Goal: Transaction & Acquisition: Purchase product/service

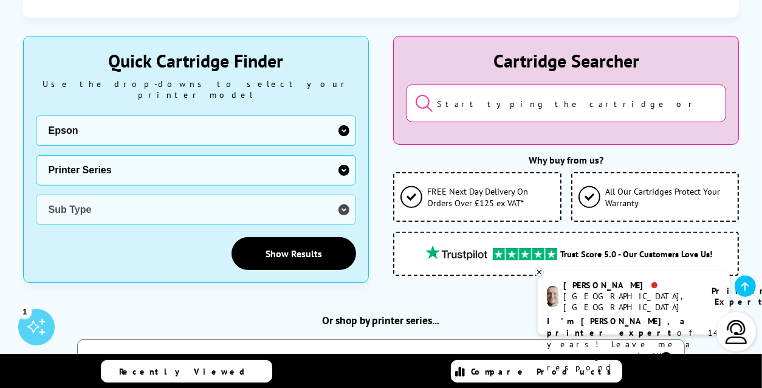
click at [227, 125] on select "Manufacturer Brother Canon Cubify Dell Dymo Epson HP Kodak Konica Minolta Kyoce…" at bounding box center [196, 130] width 320 height 30
click at [36, 115] on select "Manufacturer Brother Canon Cubify Dell Dymo Epson HP Kodak Konica Minolta Kyoce…" at bounding box center [196, 130] width 320 height 30
click at [194, 159] on select "Printer Series B Series DFX Series DLQ Series EcoTank Series Ink Bottles Expres…" at bounding box center [196, 170] width 320 height 30
click at [344, 159] on select "Printer Series B Series DFX Series DLQ Series EcoTank Series Ink Bottles Expres…" at bounding box center [196, 170] width 320 height 30
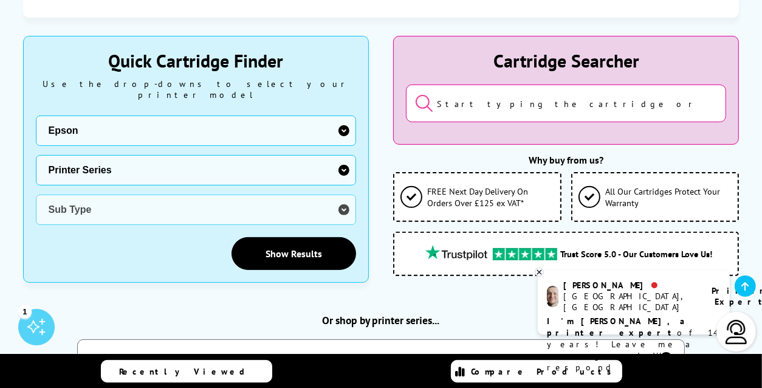
select select "32946"
click at [36, 155] on select "Printer Series B Series DFX Series DLQ Series EcoTank Series Ink Bottles Expres…" at bounding box center [196, 170] width 320 height 30
click at [344, 197] on select "Sub Type Epson EcoTank ET-14000 Colour Printer Ink Bottles Epson EcoTank ET-141…" at bounding box center [196, 209] width 320 height 30
click at [216, 237] on div "Show Results" at bounding box center [196, 253] width 320 height 33
click at [344, 201] on select "Sub Type Epson EcoTank ET-14000 Colour Printer Ink Bottles Epson EcoTank ET-141…" at bounding box center [196, 209] width 320 height 30
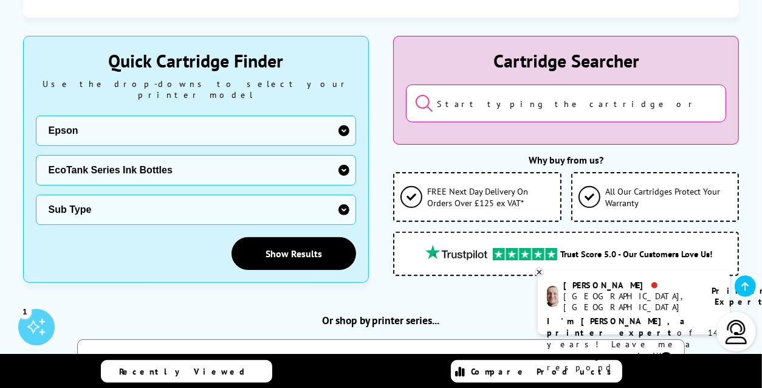
select select "38218"
click at [36, 194] on select "Sub Type Epson EcoTank ET-14000 Colour Printer Ink Bottles Epson EcoTank ET-141…" at bounding box center [196, 209] width 320 height 30
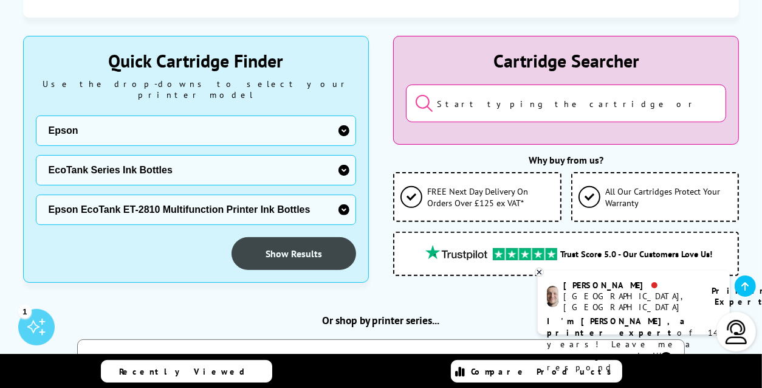
click at [285, 247] on link "Show Results" at bounding box center [293, 253] width 125 height 33
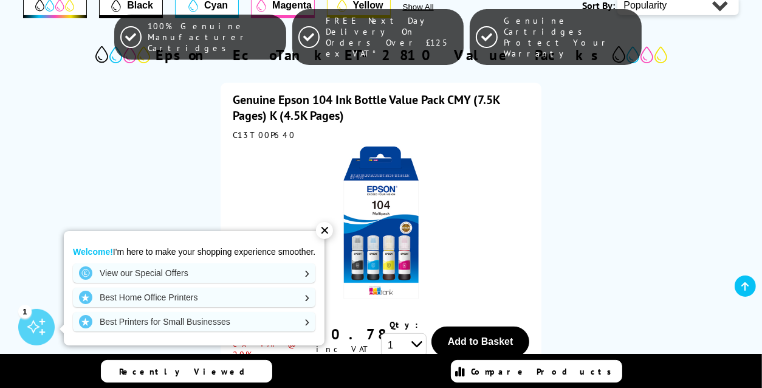
scroll to position [364, 0]
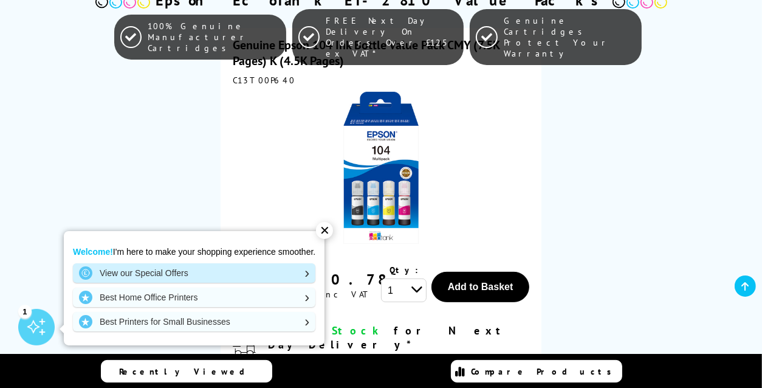
click at [171, 272] on link "View our Special Offers" at bounding box center [194, 272] width 242 height 19
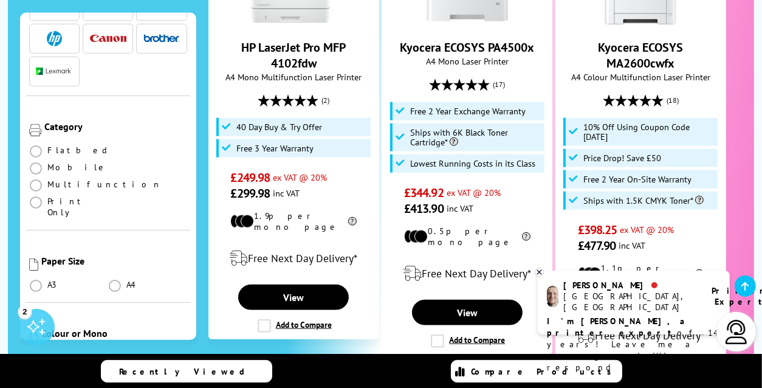
scroll to position [971, 0]
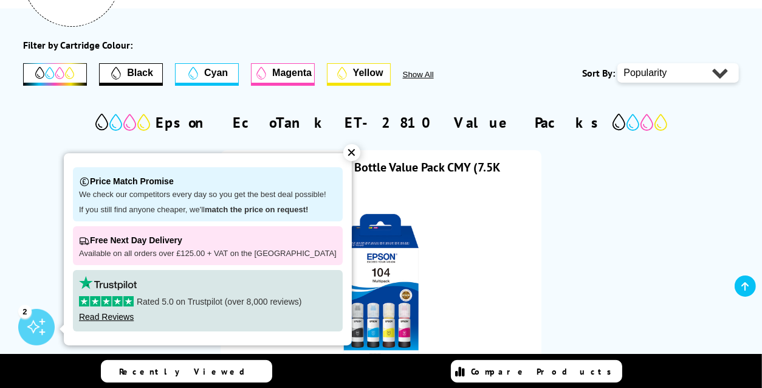
scroll to position [283, 0]
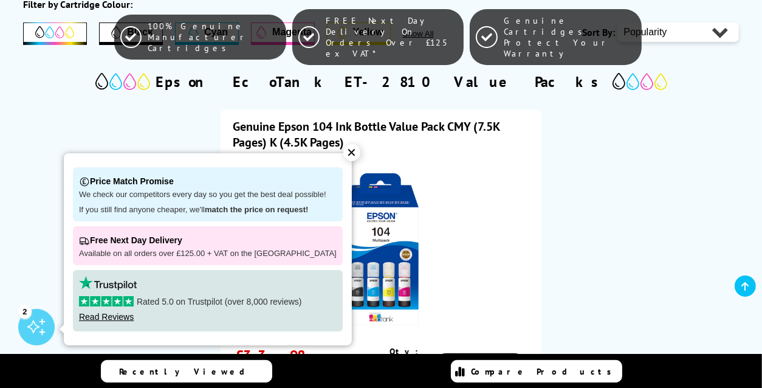
click at [344, 154] on div "✕" at bounding box center [351, 152] width 17 height 17
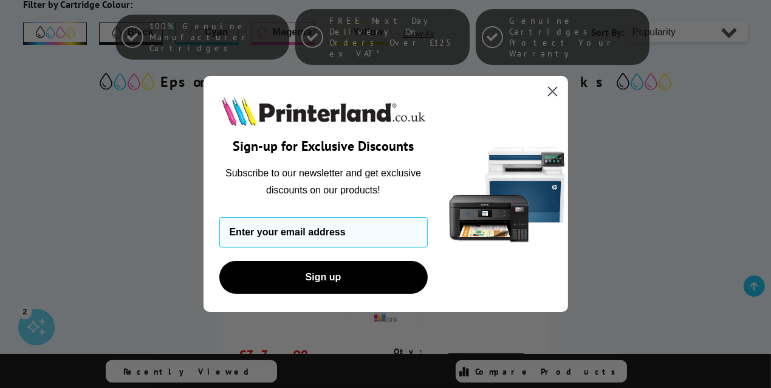
click at [543, 81] on icon "Close dialog" at bounding box center [552, 91] width 21 height 21
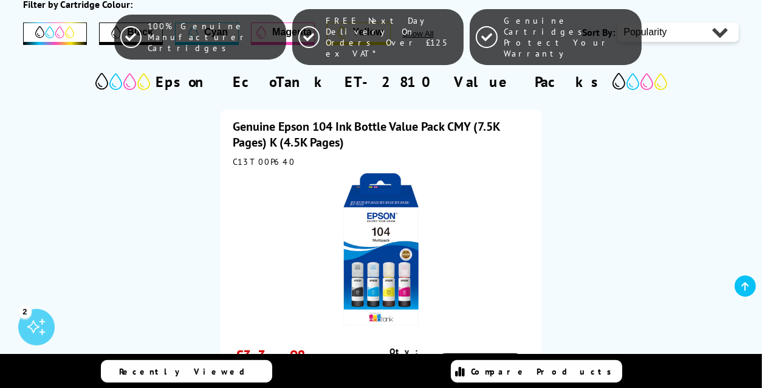
click at [379, 279] on img at bounding box center [381, 249] width 152 height 152
